Goal: Find specific page/section: Find specific page/section

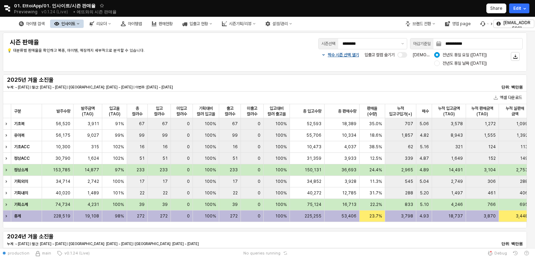
scroll to position [0, 131]
click at [146, 20] on button "아이템맵" at bounding box center [131, 24] width 29 height 8
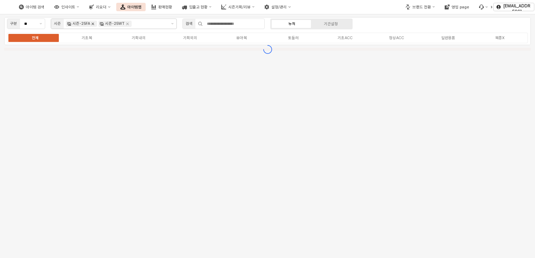
click at [92, 23] on icon "Remove 시즌-25FA" at bounding box center [93, 24] width 2 height 2
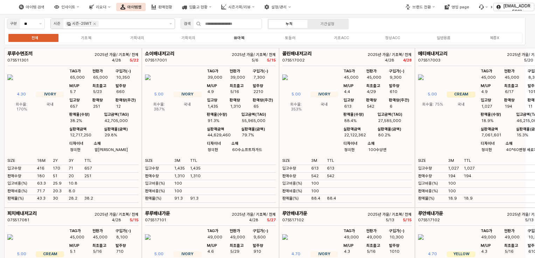
click at [242, 38] on div "유아복" at bounding box center [239, 38] width 10 height 5
click at [244, 36] on div "유아복" at bounding box center [239, 38] width 10 height 5
click at [235, 38] on div "유아복" at bounding box center [239, 38] width 10 height 5
click at [224, 38] on label "유아복" at bounding box center [239, 38] width 51 height 6
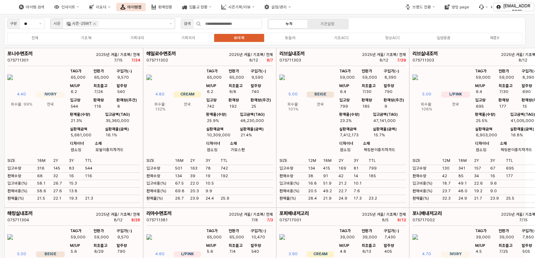
click at [227, 38] on label "유아복" at bounding box center [239, 38] width 51 height 6
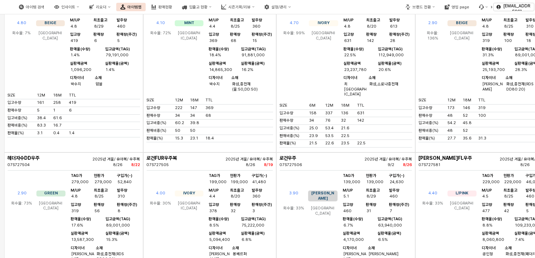
scroll to position [3219, 0]
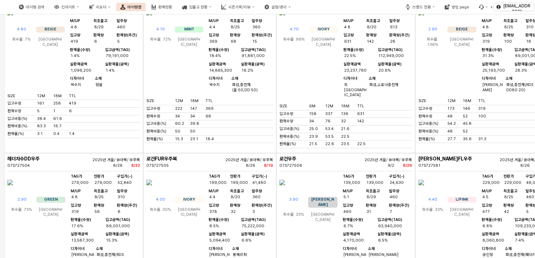
click at [152, 174] on img "App Frame" at bounding box center [149, 182] width 6 height 17
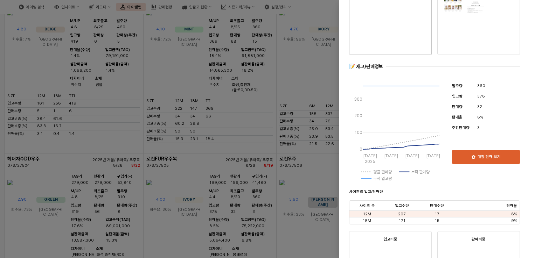
scroll to position [70, 0]
click at [487, 156] on p "매장 판매 보기" at bounding box center [488, 156] width 23 height 5
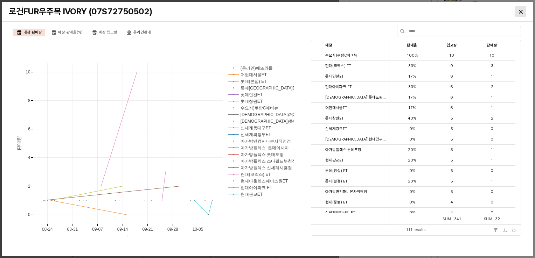
click at [522, 9] on div "Close" at bounding box center [520, 11] width 10 height 10
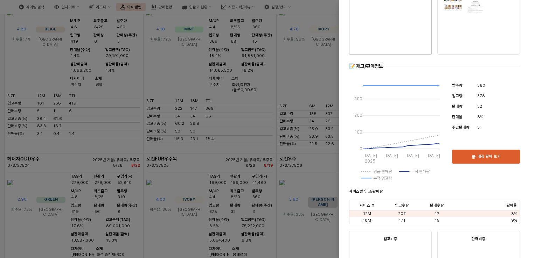
click at [253, 189] on div at bounding box center [267, 129] width 535 height 258
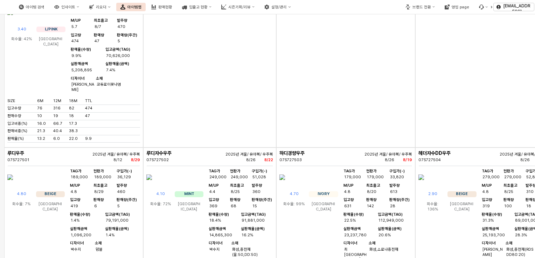
scroll to position [3114, 0]
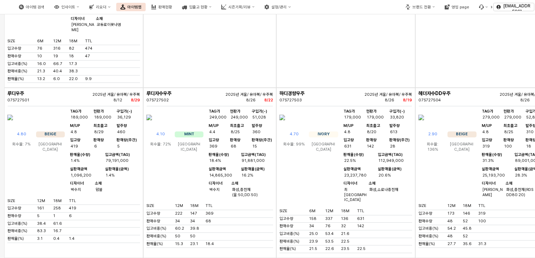
click at [117, 144] on div "5" at bounding box center [128, 146] width 22 height 5
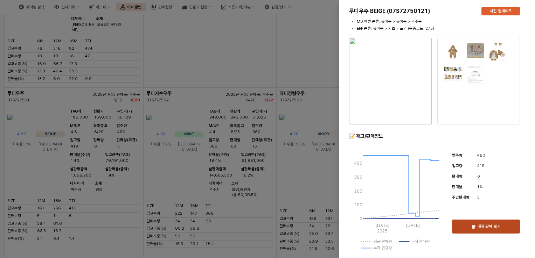
click at [490, 225] on p "매장 판매 보기" at bounding box center [488, 226] width 23 height 5
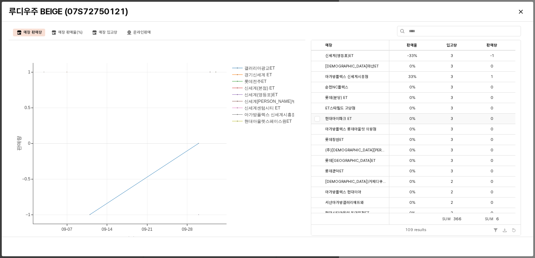
scroll to position [735, 0]
